Goal: Task Accomplishment & Management: Manage account settings

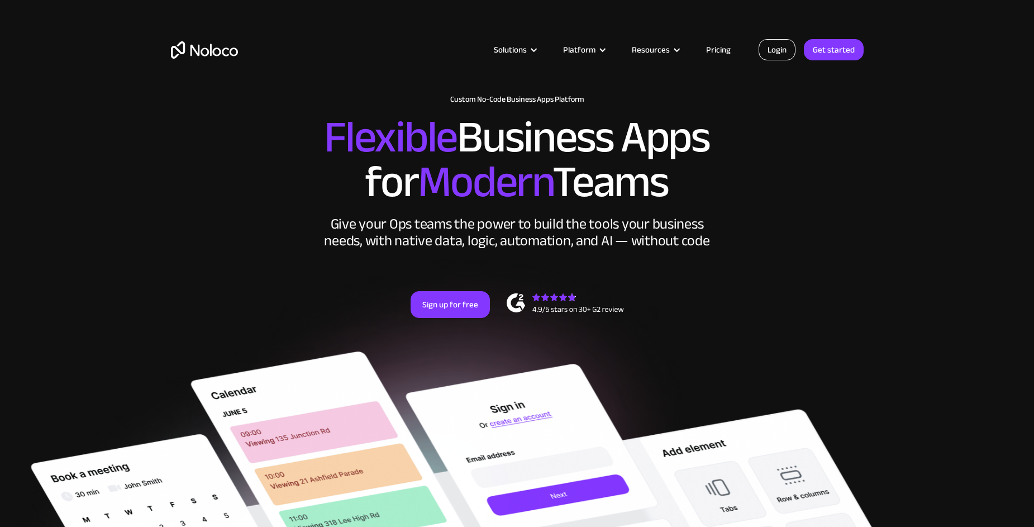
click at [773, 51] on link "Login" at bounding box center [776, 49] width 37 height 21
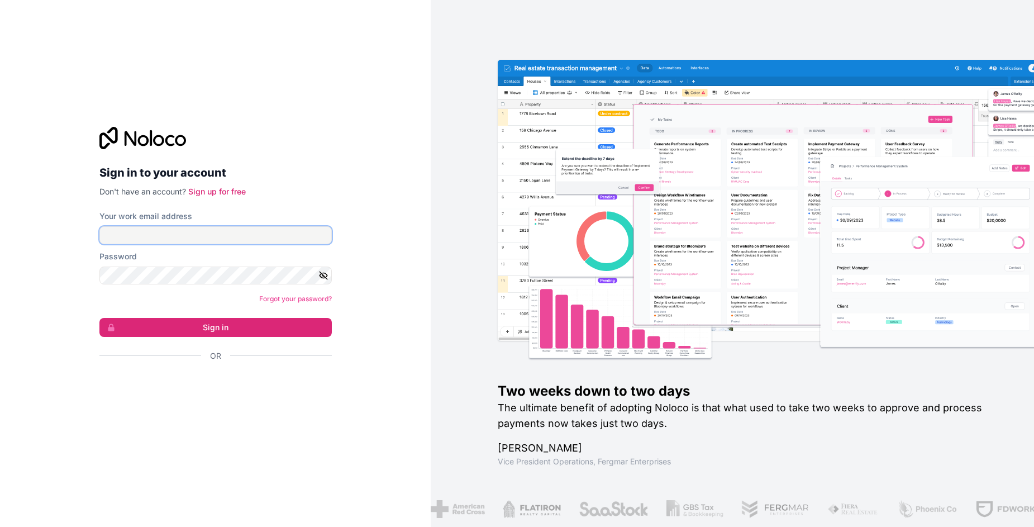
click at [269, 235] on input "Your work email address" at bounding box center [215, 235] width 232 height 18
type input "a"
type input "[PERSON_NAME][EMAIL_ADDRESS][DOMAIN_NAME]"
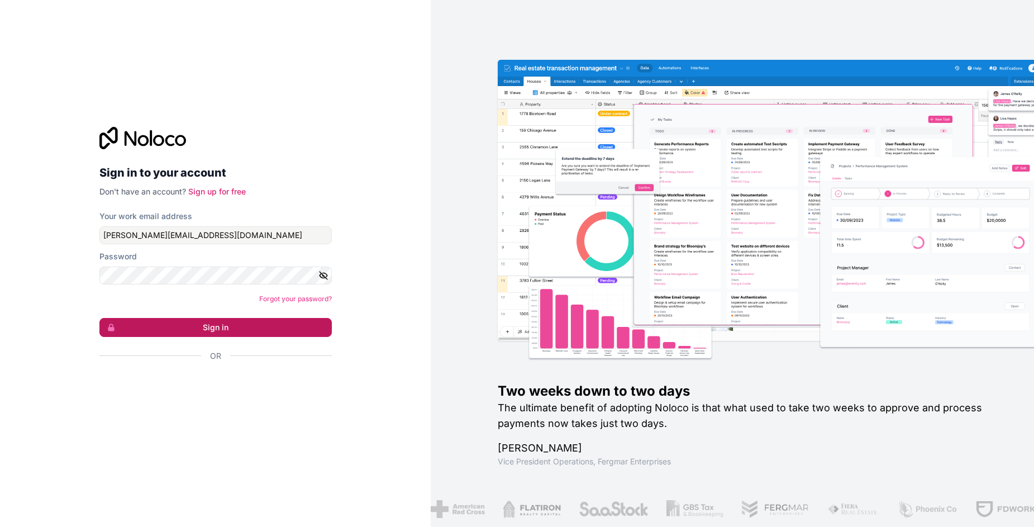
click at [214, 321] on button "Sign in" at bounding box center [215, 327] width 232 height 19
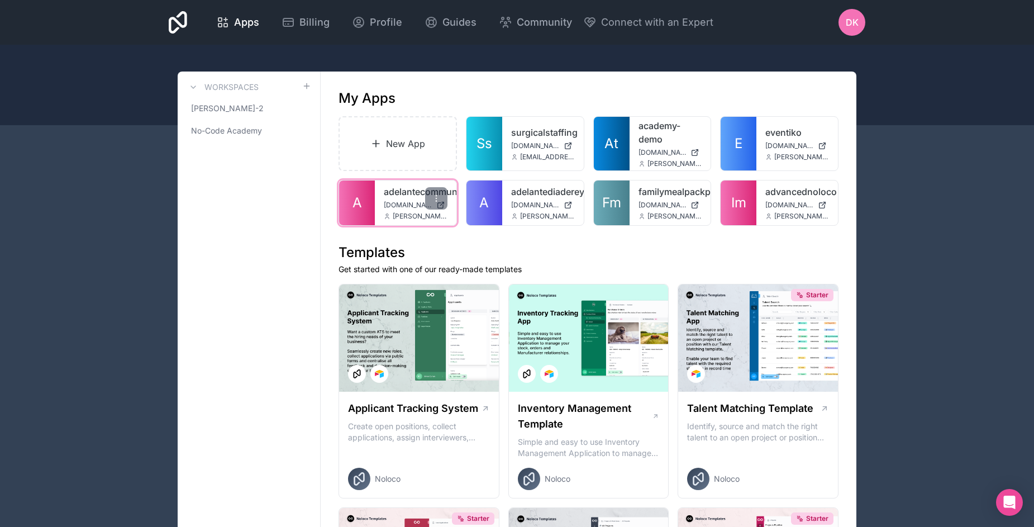
click at [355, 206] on span "A" at bounding box center [356, 203] width 9 height 18
